Goal: Check status

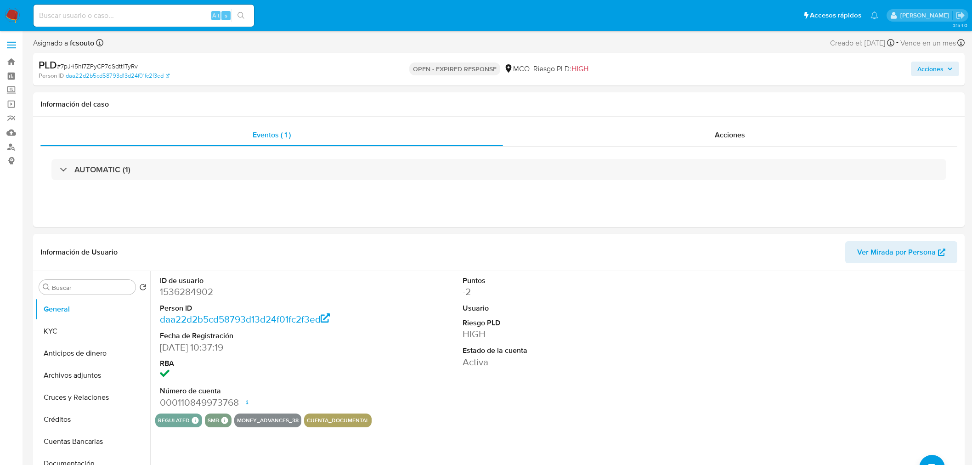
select select "10"
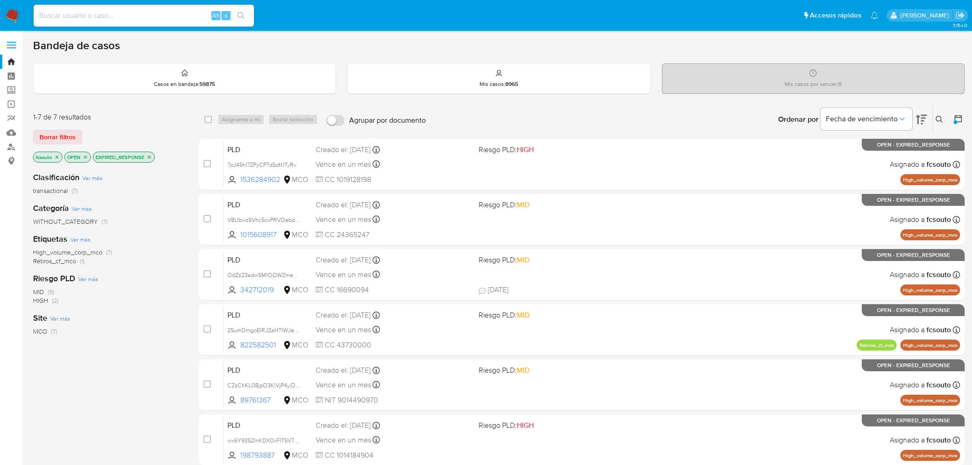
scroll to position [94, 0]
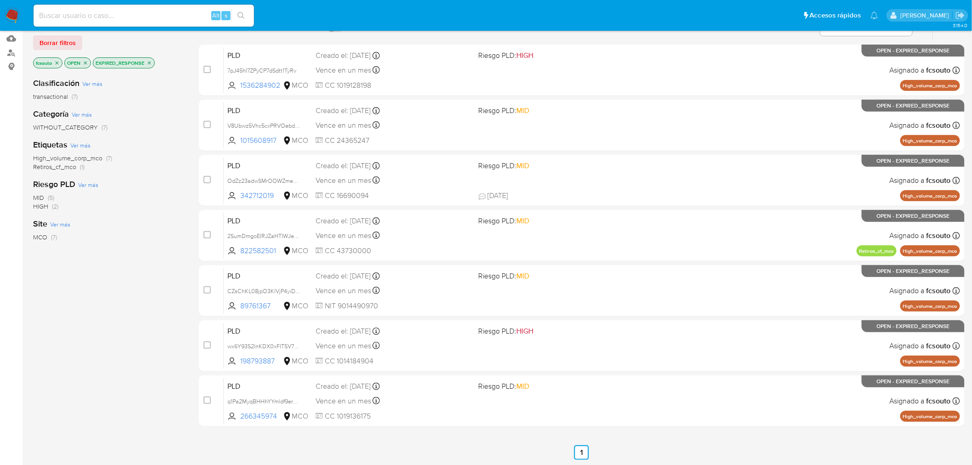
click at [145, 15] on input at bounding box center [144, 16] width 220 height 12
paste input "166922147"
type input "166922147"
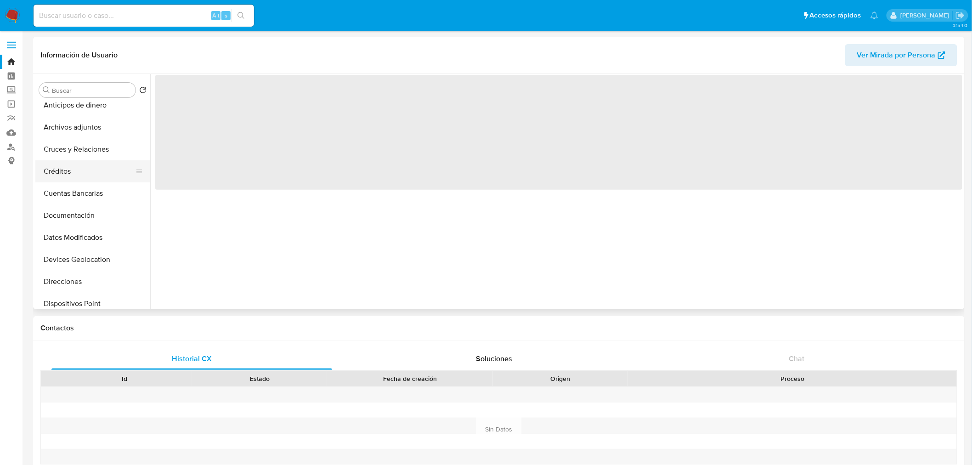
scroll to position [102, 0]
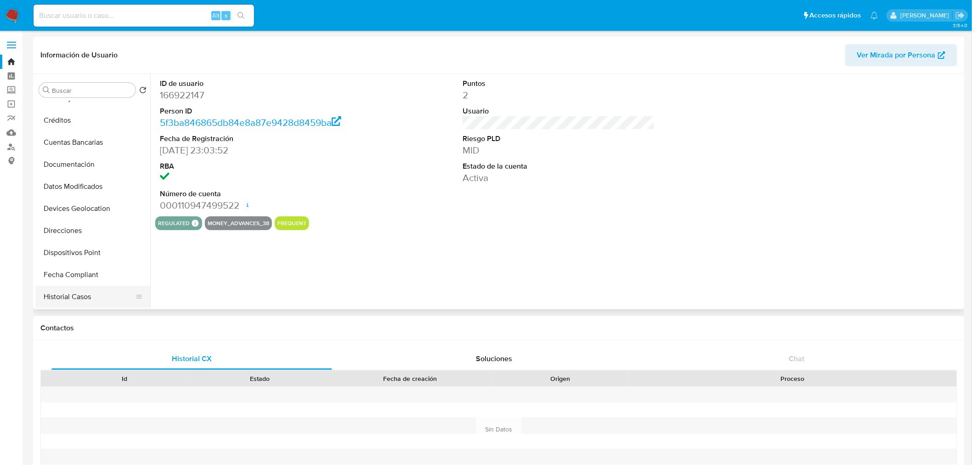
click at [67, 292] on button "Historial Casos" at bounding box center [88, 297] width 107 height 22
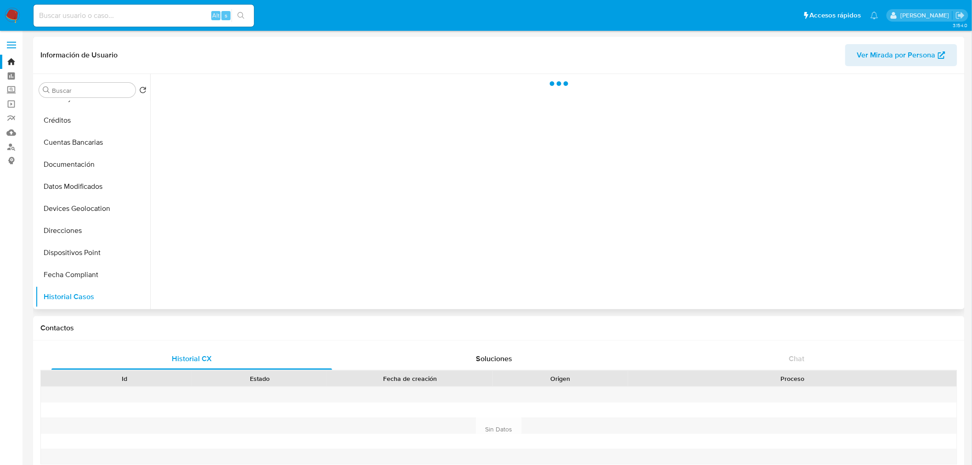
select select "10"
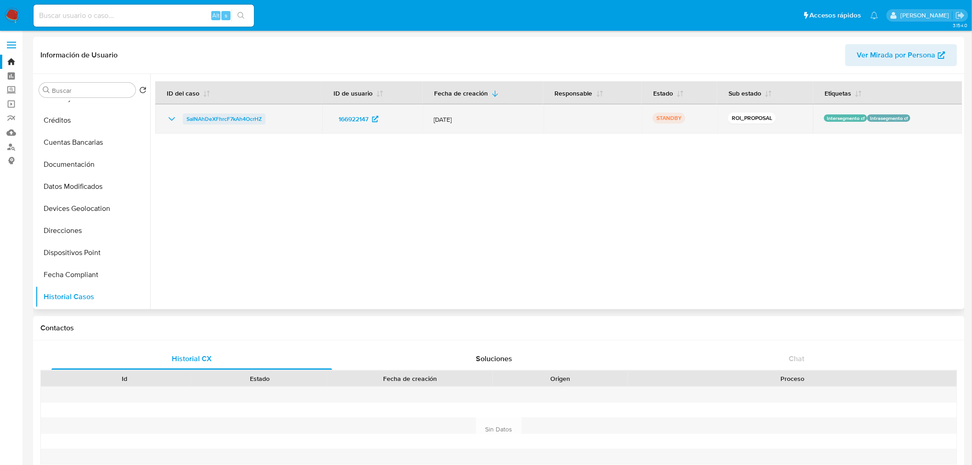
click at [225, 121] on span "SaINAhDeXFhrcF7kAh4OcrHZ" at bounding box center [223, 118] width 75 height 11
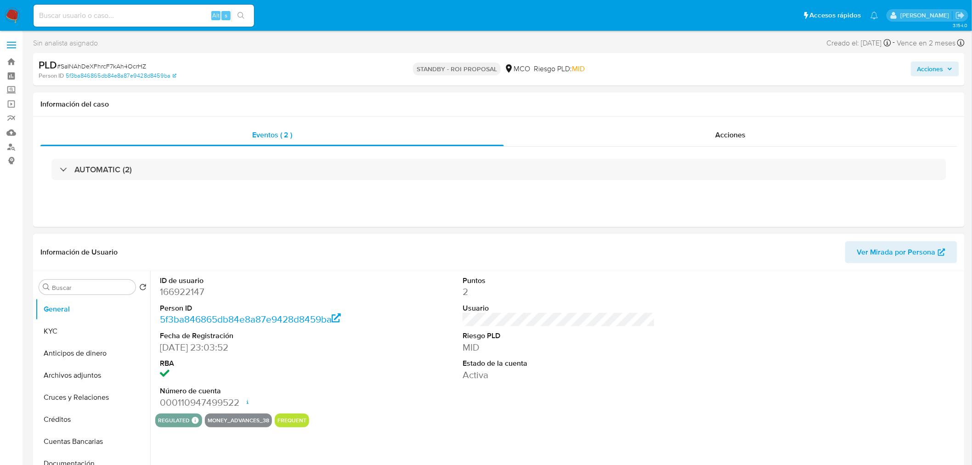
select select "10"
